Goal: Information Seeking & Learning: Learn about a topic

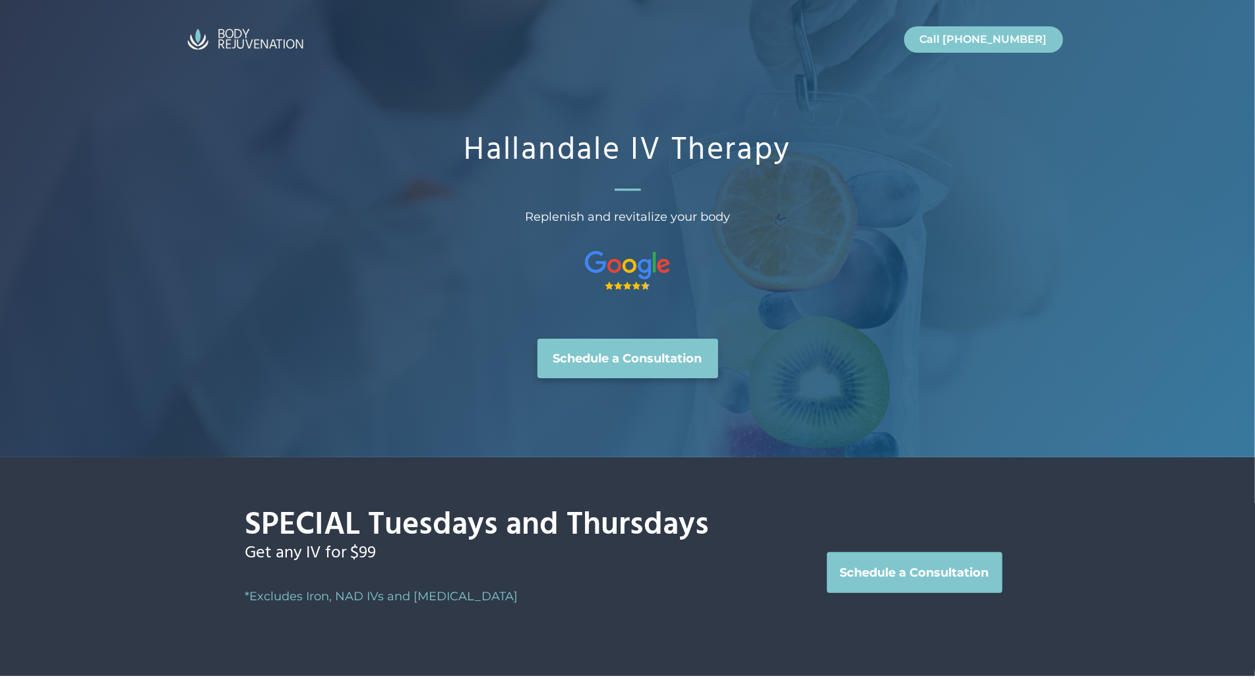
click at [113, 107] on div "Hallandale IV Therapy Replenish and revitalize your body Schedule a Consultation" at bounding box center [627, 229] width 1255 height 458
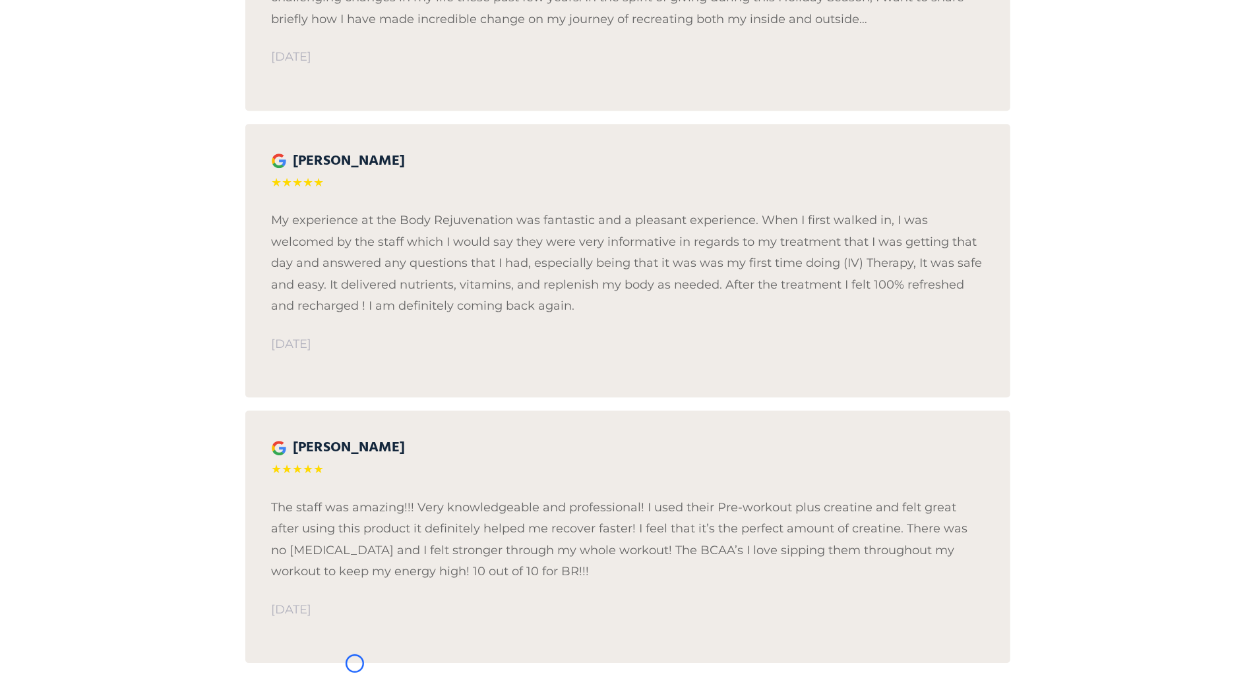
scroll to position [2718, 0]
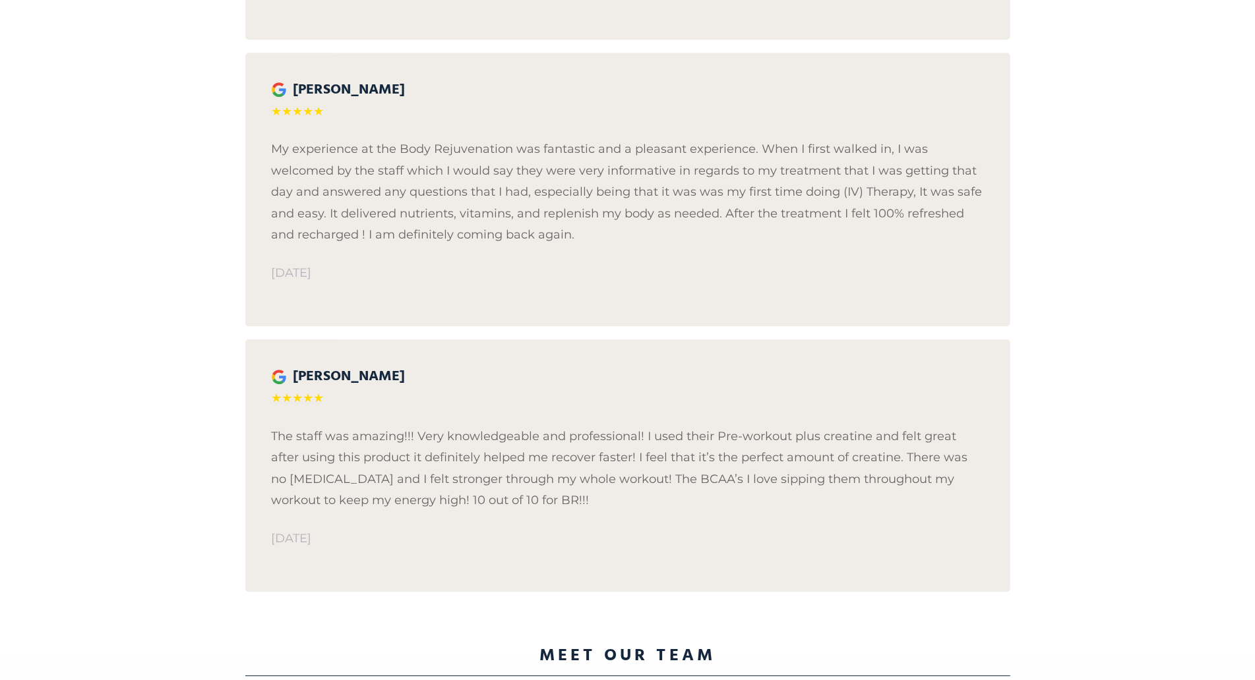
click at [113, 107] on div "What our patients are saying… [PERSON_NAME] Beach Music ★★★★★ I want to take a …" at bounding box center [627, 157] width 1255 height 975
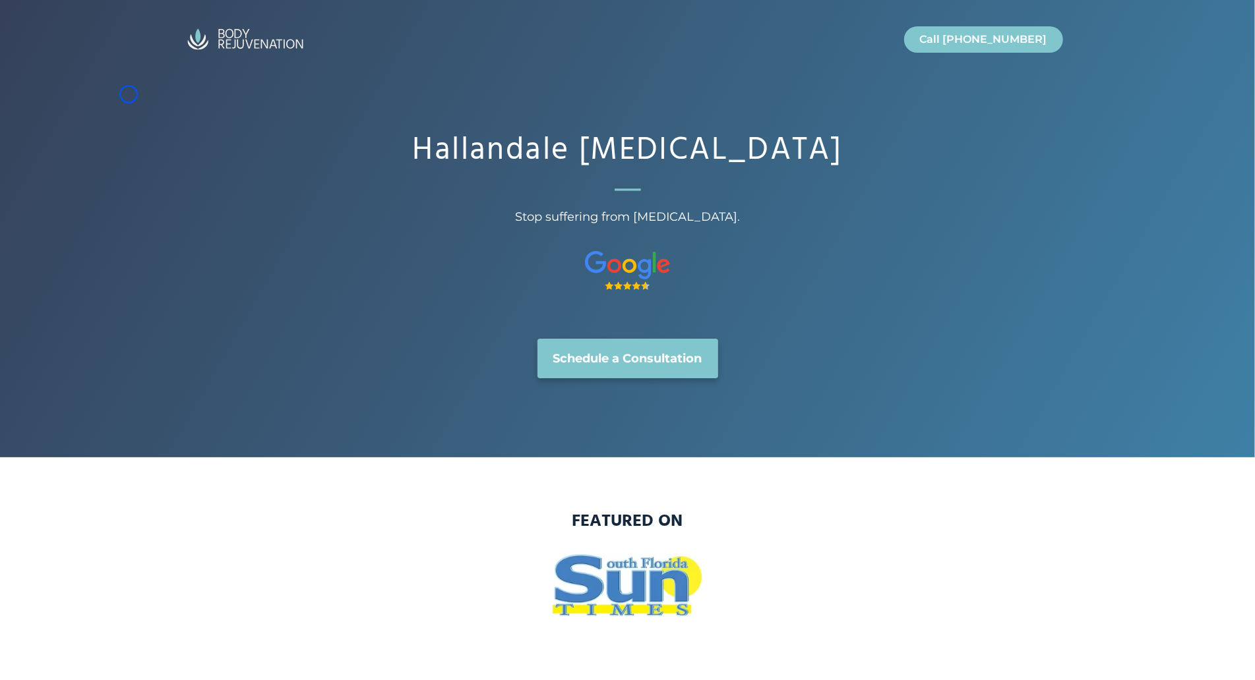
click at [129, 94] on div "Hallandale Hormone Replacement Therapy Stop suffering from hormonal imbalance. …" at bounding box center [627, 229] width 1255 height 458
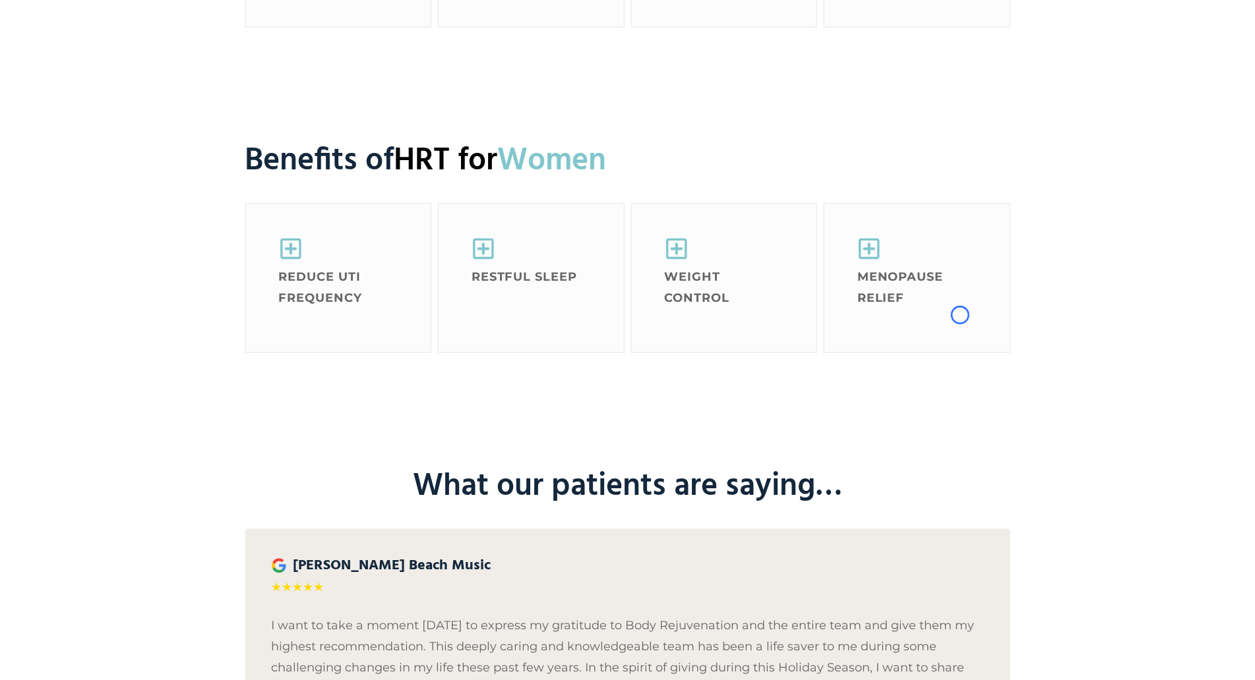
scroll to position [1983, 0]
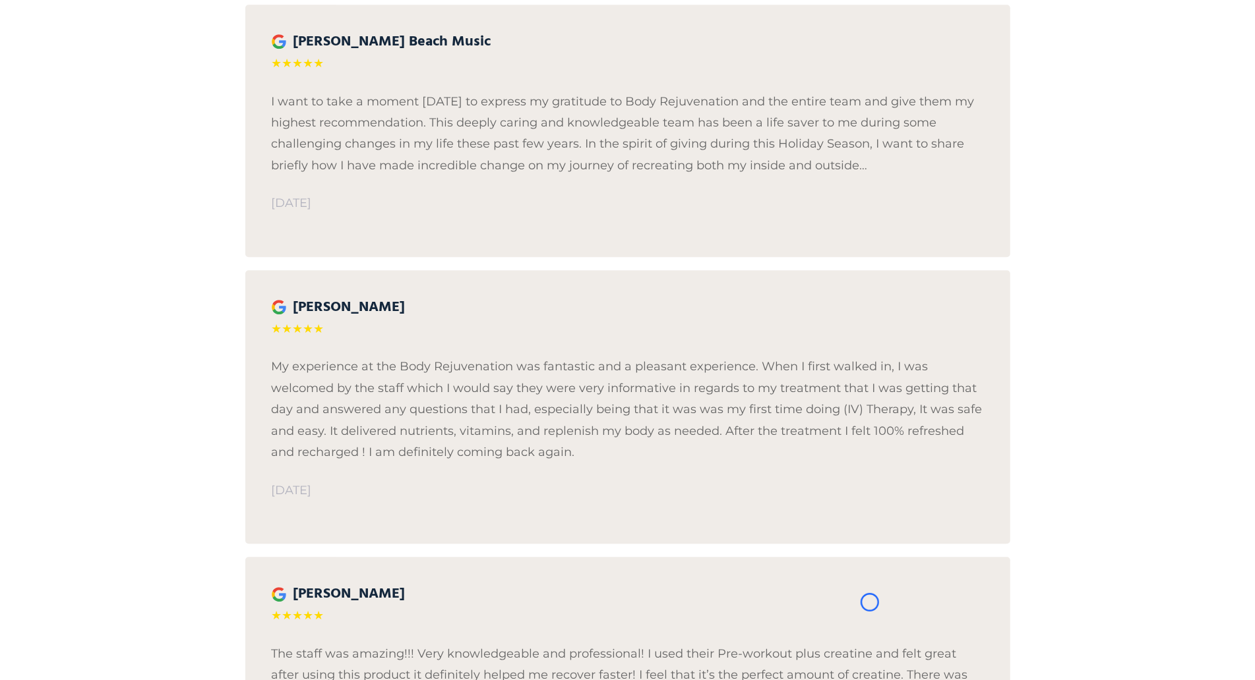
click at [129, 94] on div "What our patients are saying… [PERSON_NAME] Beach Music ★★★★★ I want to take a …" at bounding box center [627, 375] width 1255 height 975
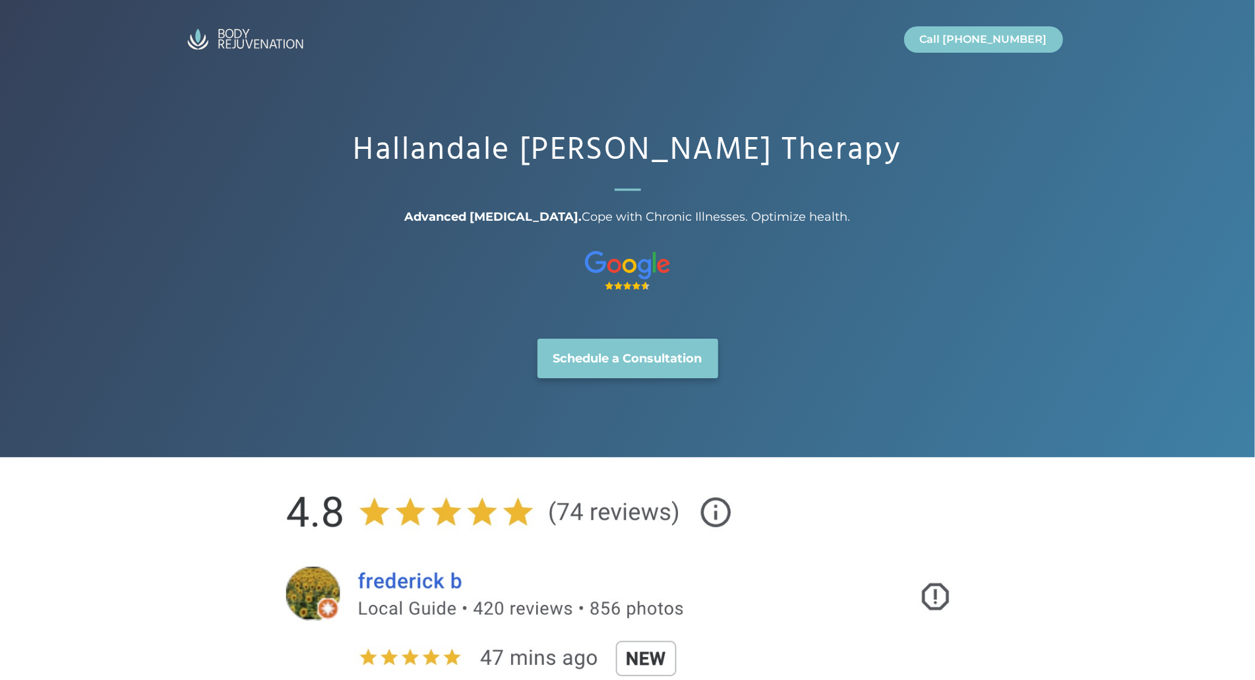
click at [102, 96] on div "Hallandale [PERSON_NAME] Therapy Advanced [MEDICAL_DATA]. Cope with Chronic Ill…" at bounding box center [627, 229] width 1255 height 458
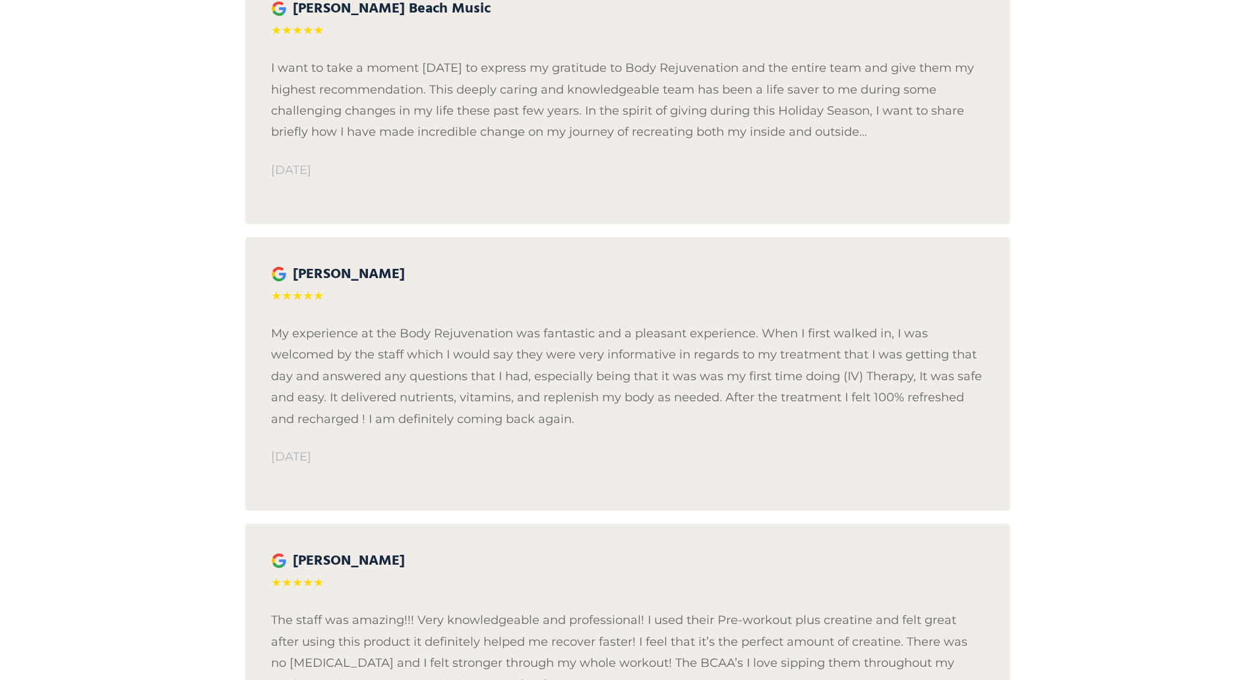
scroll to position [3218, 0]
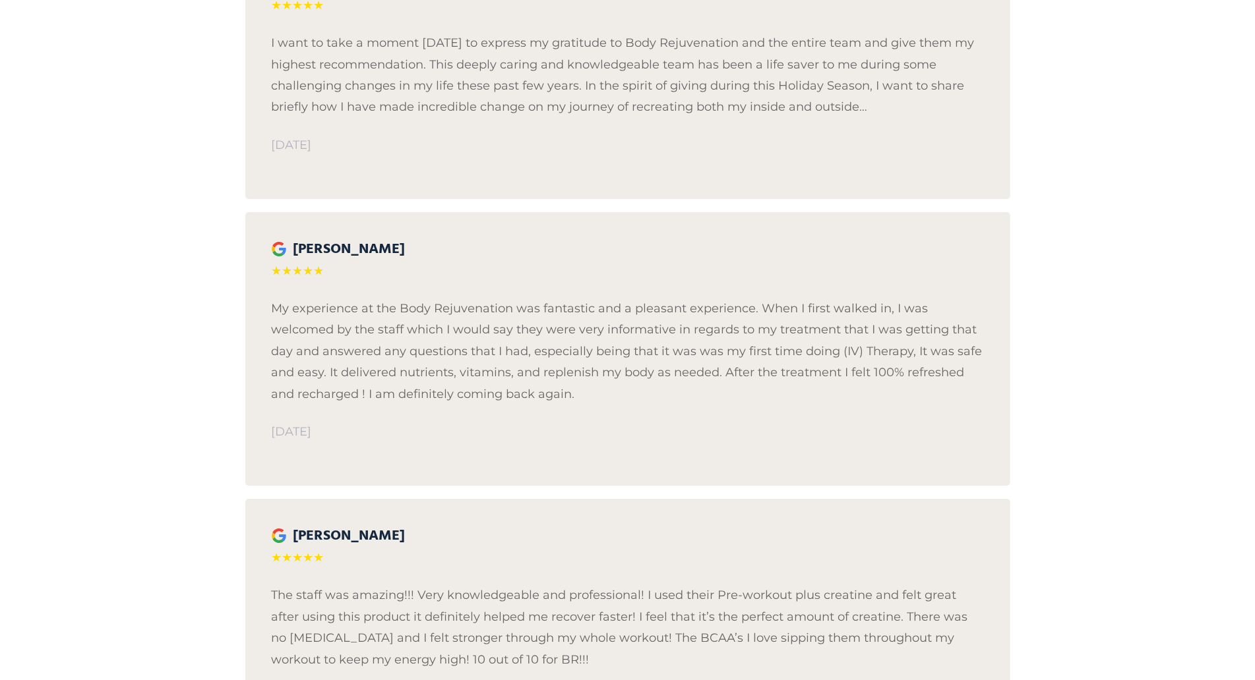
click at [102, 96] on div "What our patients are saying… Catherine Beach Music ★★★★★ I want to take a mome…" at bounding box center [627, 316] width 1255 height 975
